Goal: Find specific page/section: Find specific page/section

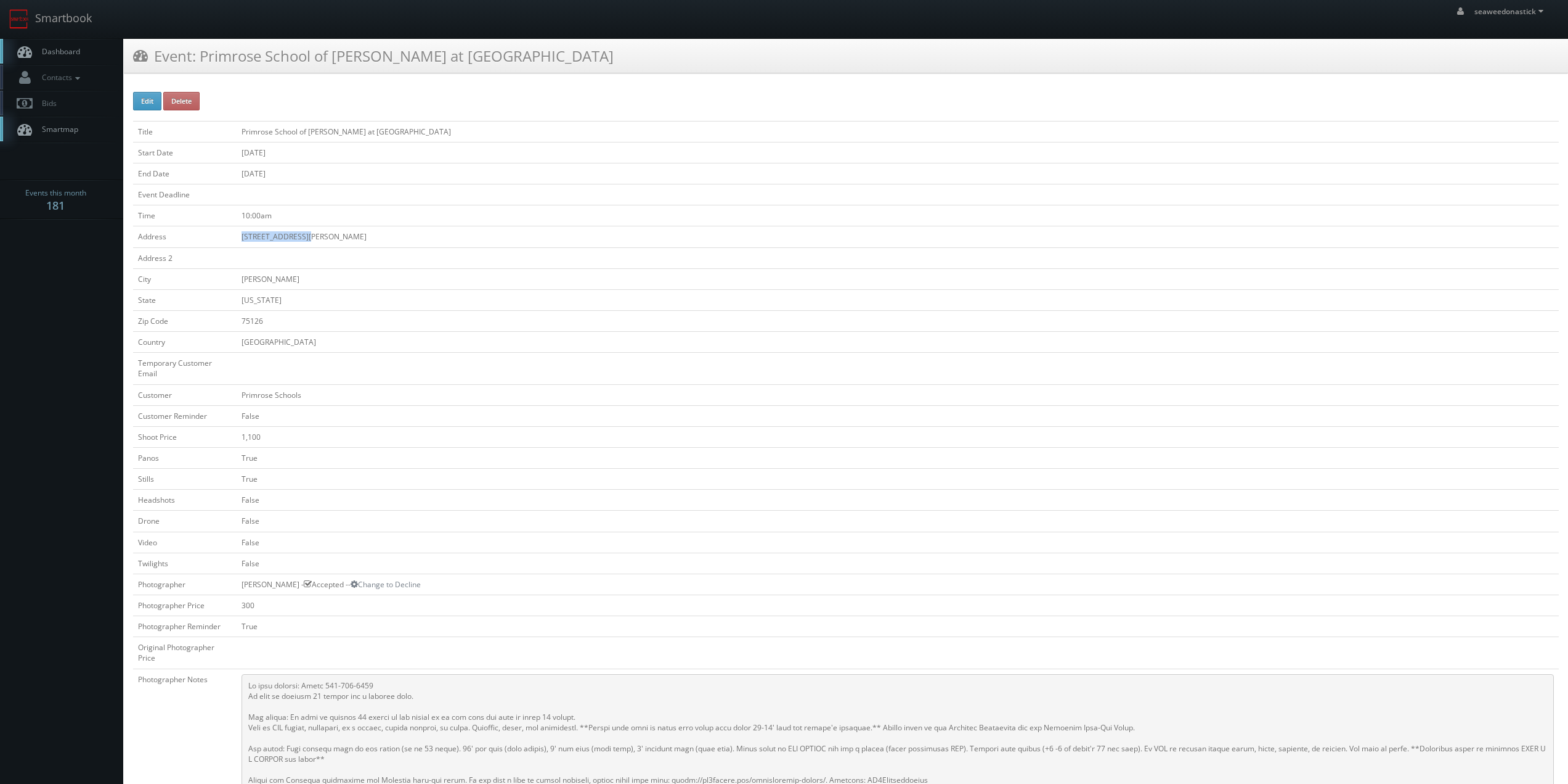
click at [90, 50] on link "Dashboard" at bounding box center [61, 51] width 123 height 26
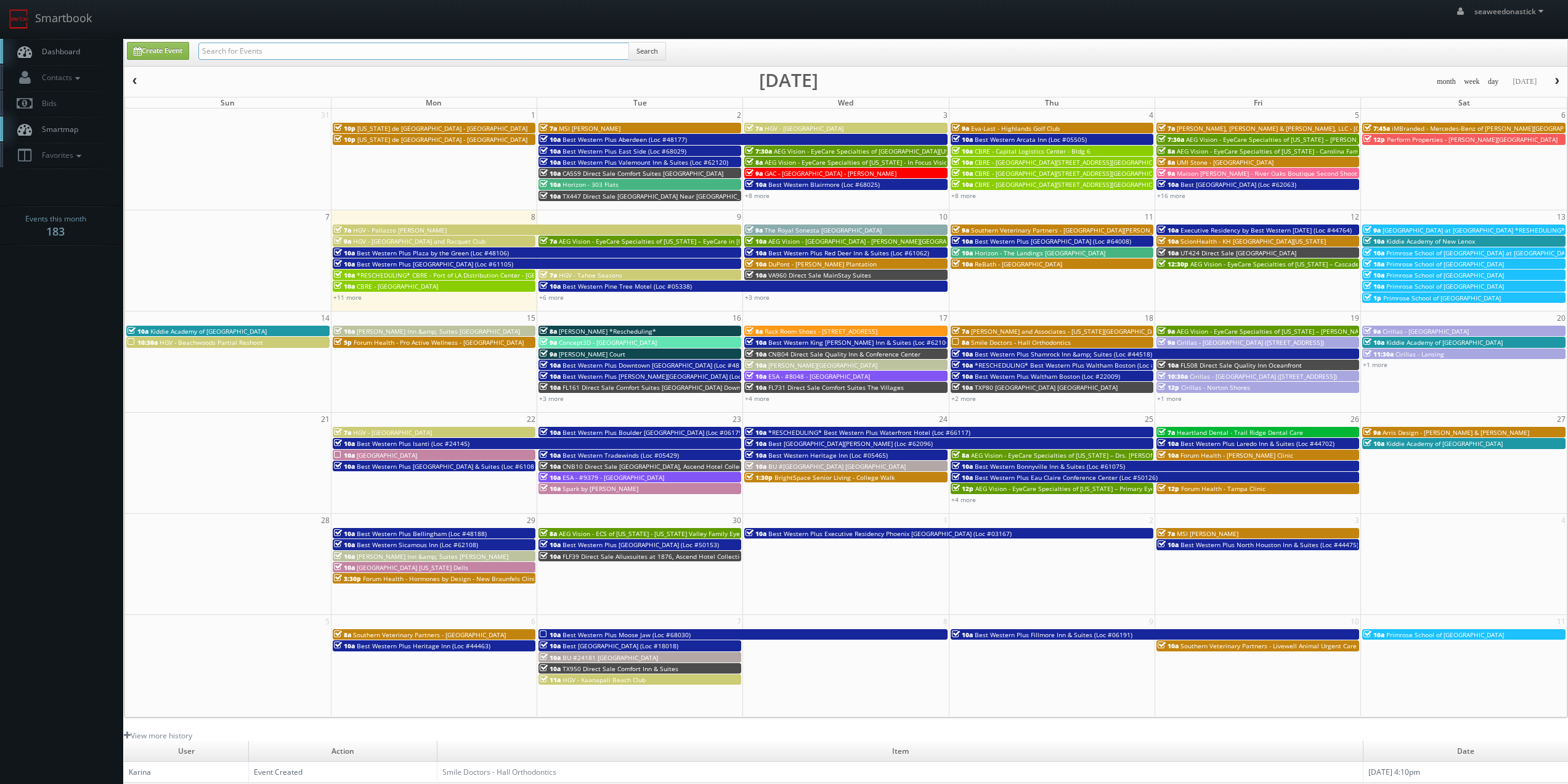
click at [247, 56] on input "text" at bounding box center [413, 50] width 431 height 17
type input "b"
type input "cbre"
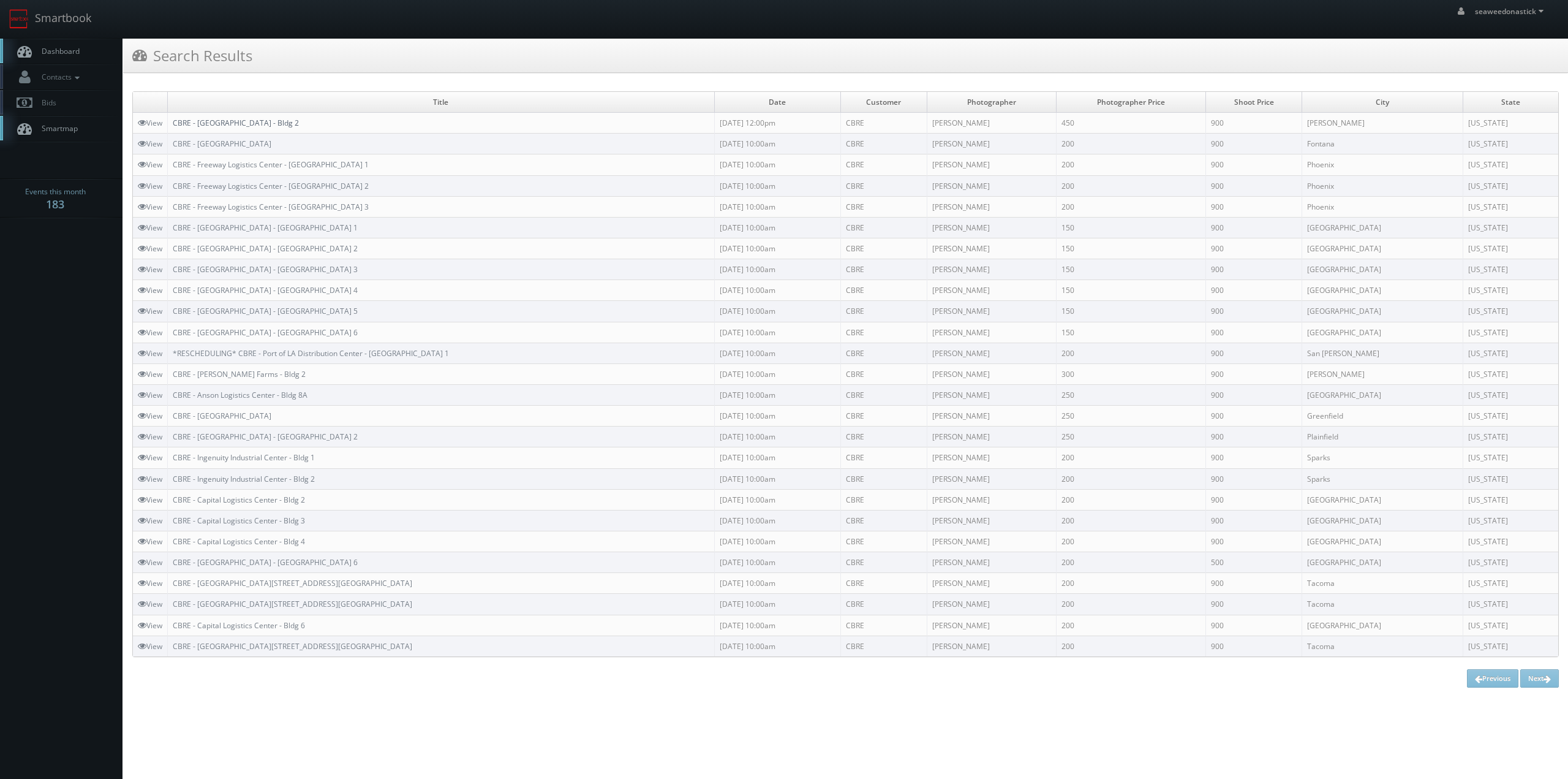
click at [253, 124] on link "CBRE - [GEOGRAPHIC_DATA] - Bldg 2" at bounding box center [236, 122] width 126 height 11
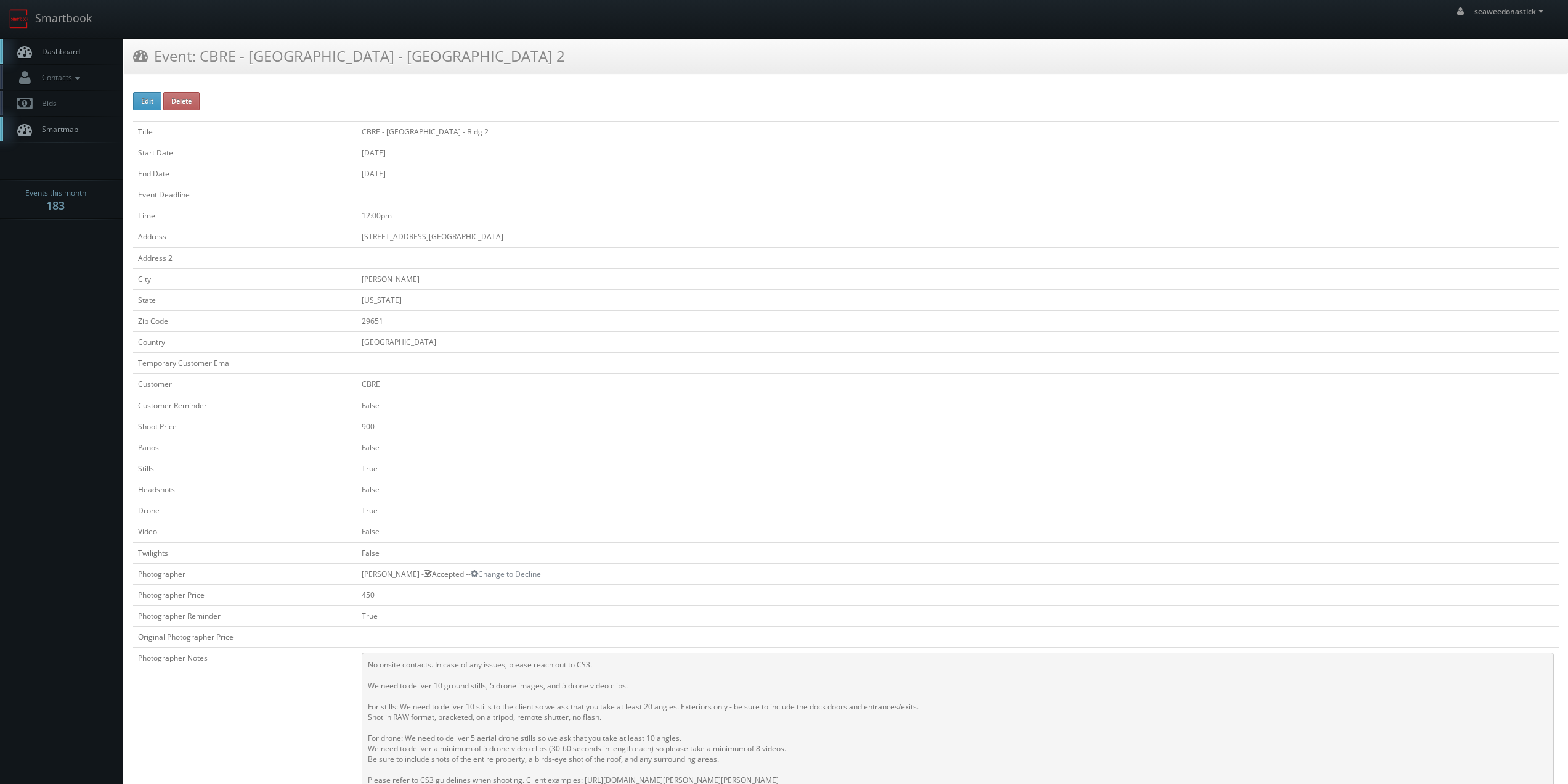
click at [42, 50] on span "Dashboard" at bounding box center [58, 51] width 45 height 11
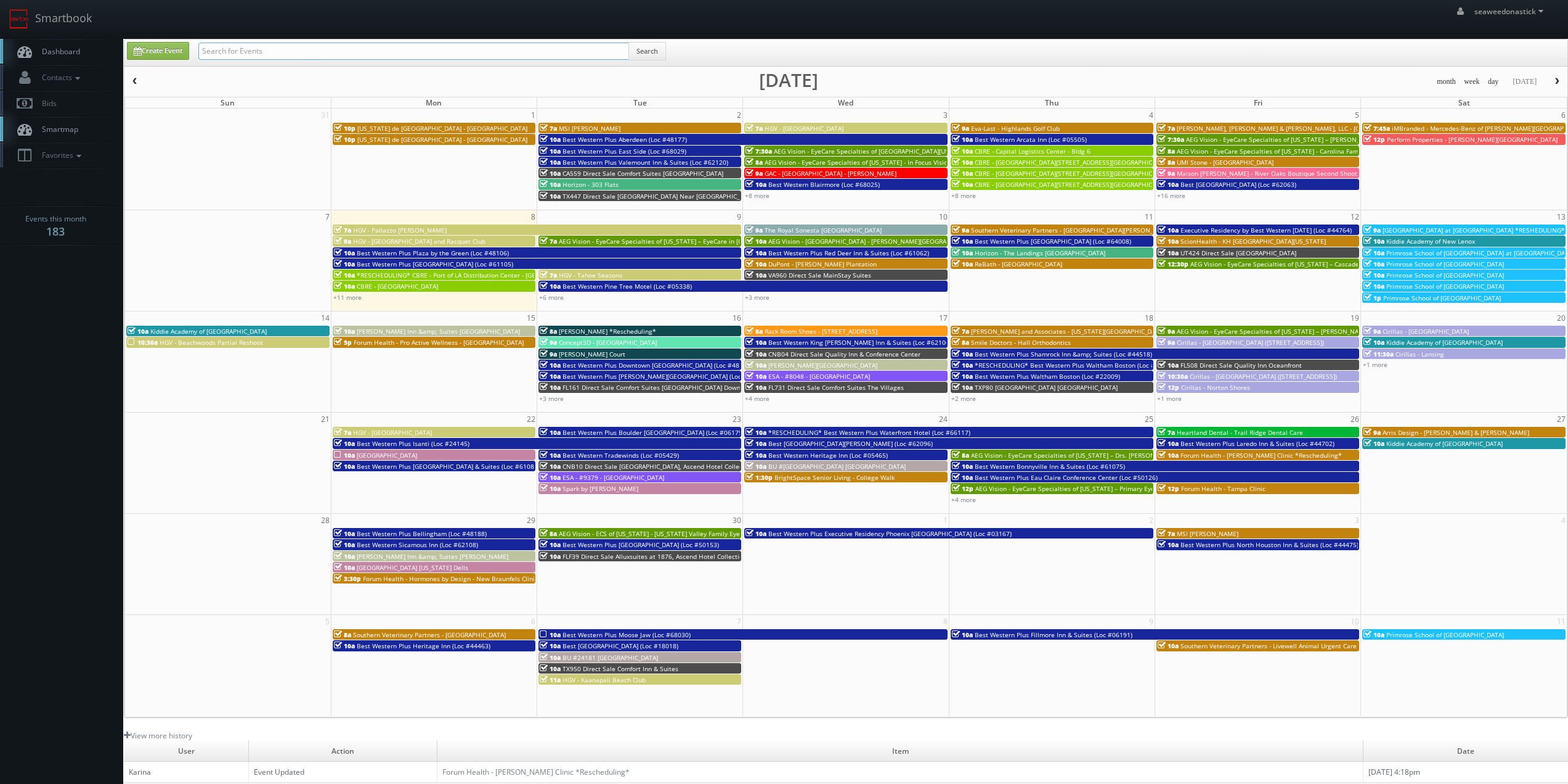
drag, startPoint x: 0, startPoint y: 0, endPoint x: 284, endPoint y: 55, distance: 289.3
click at [284, 55] on input "text" at bounding box center [413, 50] width 431 height 17
type input "pallazzo"
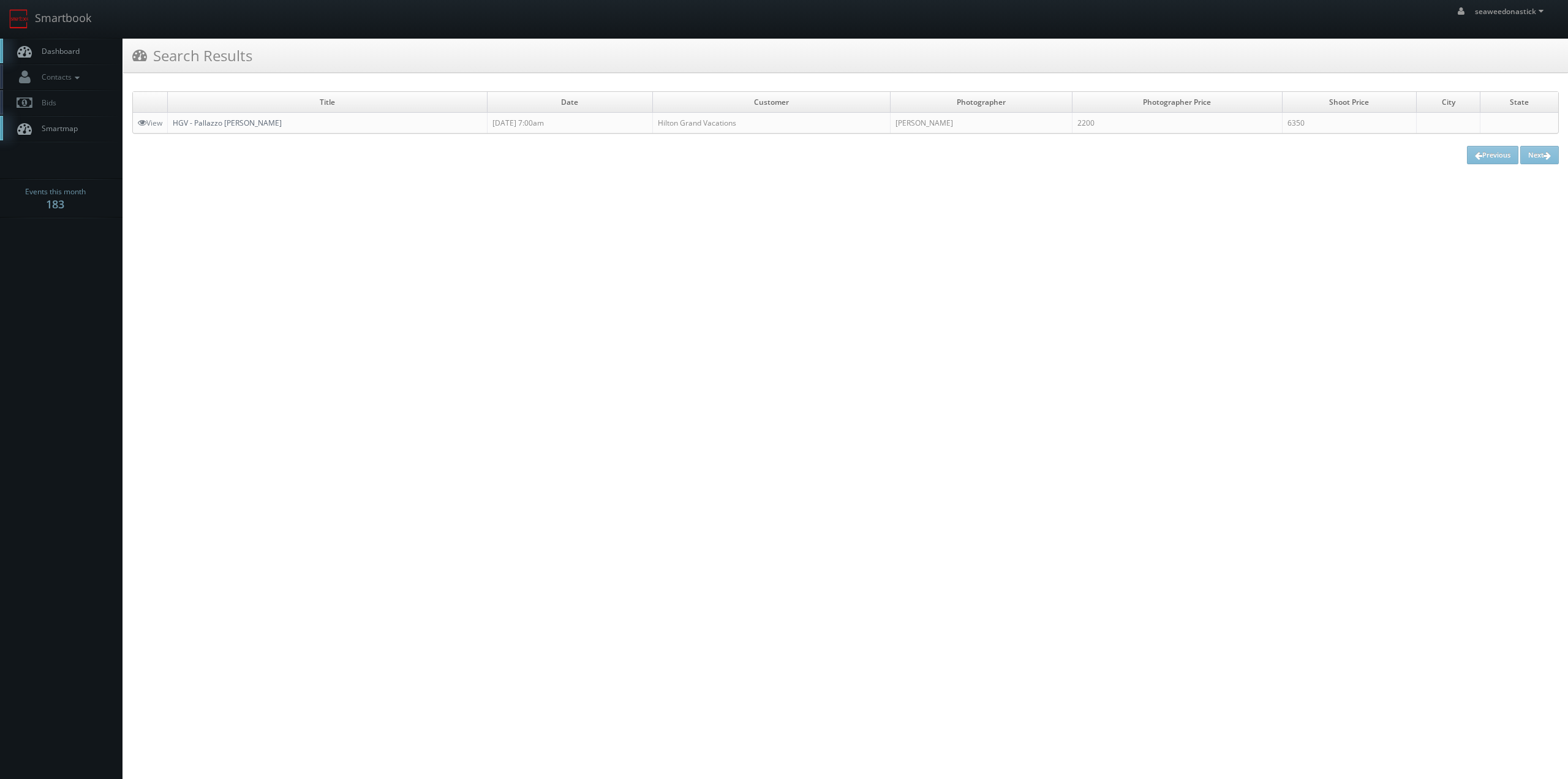
click at [211, 122] on link "HGV - Pallazzo [PERSON_NAME]" at bounding box center [227, 122] width 109 height 11
